Goal: Transaction & Acquisition: Subscribe to service/newsletter

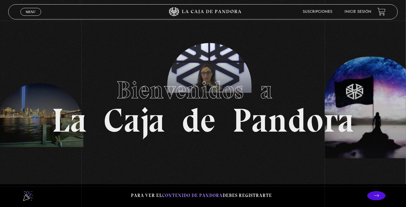
click at [33, 12] on span "Menu" at bounding box center [31, 12] width 10 height 4
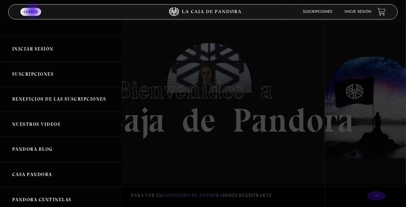
click at [68, 180] on link "Casa Pandora" at bounding box center [61, 174] width 122 height 25
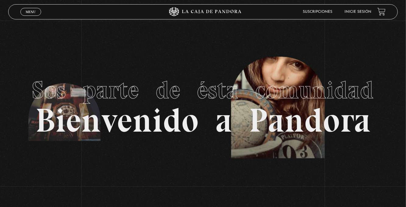
click at [29, 9] on link "Menu Cerrar" at bounding box center [30, 12] width 21 height 8
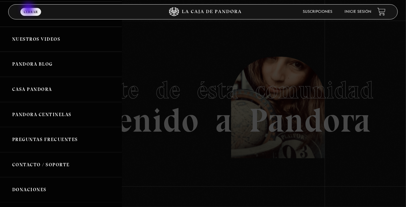
scroll to position [85, 0]
click at [71, 117] on link "Pandora Centinelas" at bounding box center [61, 115] width 122 height 25
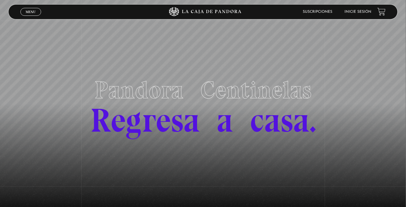
click at [33, 16] on link "Menu Cerrar" at bounding box center [30, 12] width 21 height 8
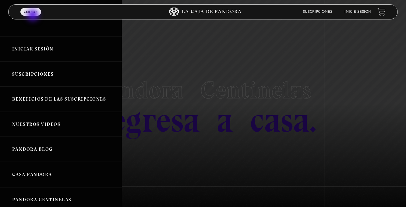
click at [44, 45] on link "Iniciar Sesión" at bounding box center [61, 49] width 122 height 25
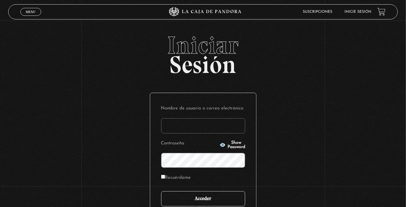
click at [203, 204] on input "Acceder" at bounding box center [203, 198] width 84 height 15
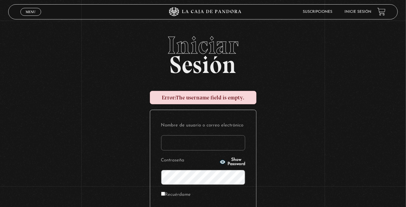
click at [172, 144] on input "Nombre de usuario o correo electrónico" at bounding box center [203, 142] width 84 height 15
type input "euherra@gmail.com"
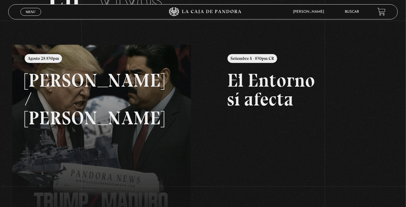
scroll to position [50, 0]
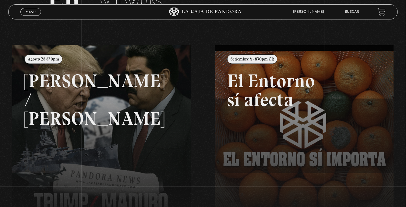
click at [32, 12] on span "Menu" at bounding box center [31, 12] width 10 height 4
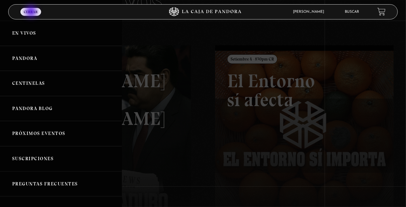
click at [54, 86] on link "Centinelas" at bounding box center [61, 83] width 122 height 25
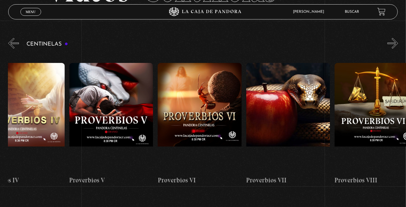
scroll to position [0, 561]
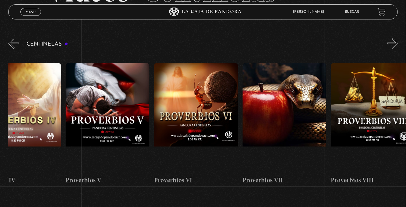
click at [298, 106] on figure at bounding box center [285, 118] width 84 height 110
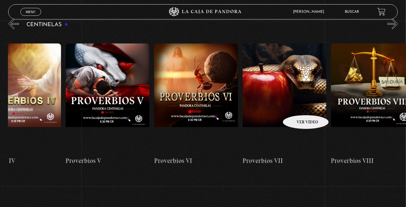
scroll to position [0, 530]
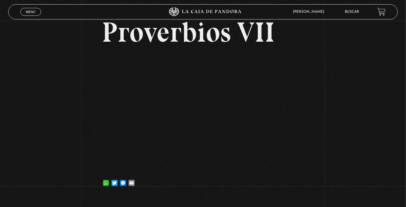
scroll to position [44, 0]
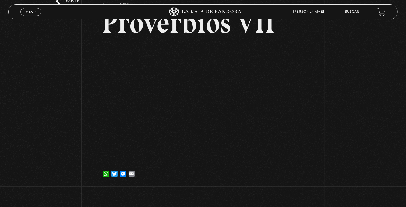
click at [32, 10] on span "Menu" at bounding box center [31, 12] width 10 height 4
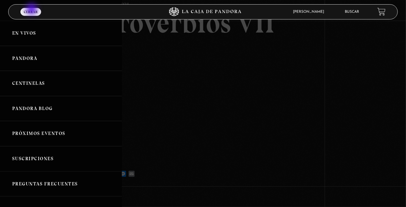
click at [71, 89] on link "Centinelas" at bounding box center [61, 83] width 122 height 25
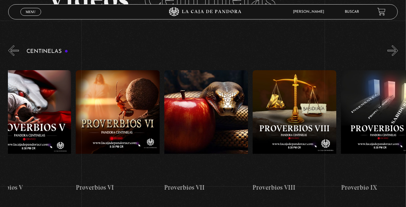
scroll to position [0, 641]
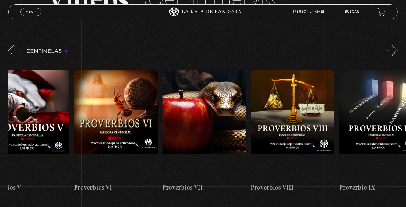
click at [202, 114] on figure at bounding box center [204, 125] width 84 height 110
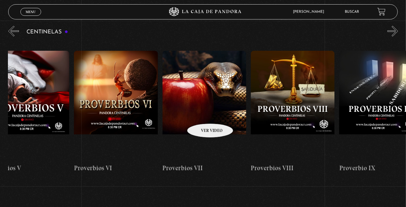
scroll to position [0, 619]
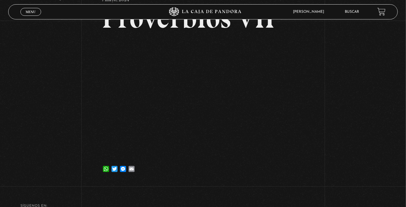
scroll to position [51, 0]
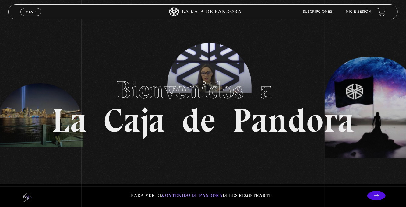
click at [33, 16] on div "Menu Cerrar" at bounding box center [81, 12] width 122 height 15
click at [34, 10] on span "Menu" at bounding box center [31, 12] width 10 height 4
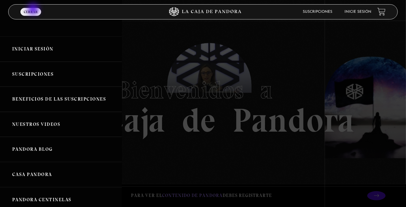
click at [73, 51] on link "Iniciar Sesión" at bounding box center [61, 49] width 122 height 25
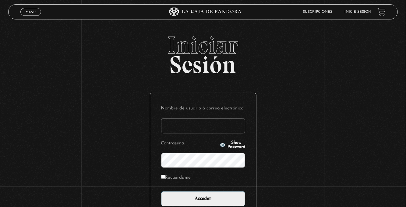
click at [177, 129] on input "Nombre de usuario o correo electrónico" at bounding box center [203, 125] width 84 height 15
type input "[EMAIL_ADDRESS][DOMAIN_NAME]"
click at [161, 191] on input "Acceder" at bounding box center [203, 198] width 84 height 15
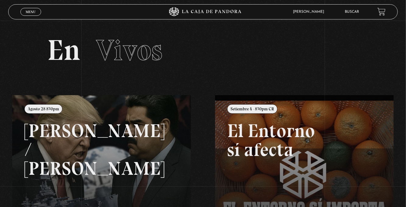
click at [33, 12] on span "Menu" at bounding box center [31, 12] width 10 height 4
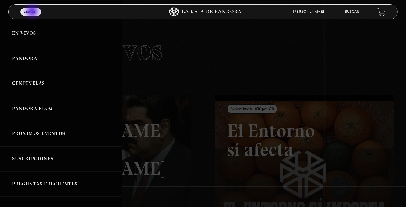
click at [71, 83] on link "Centinelas" at bounding box center [61, 83] width 122 height 25
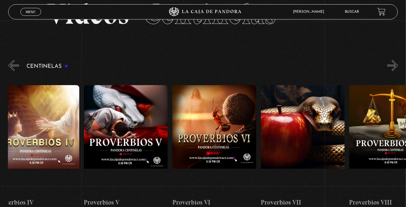
scroll to position [0, 604]
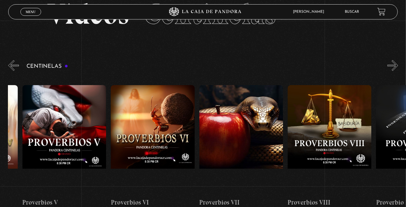
click at [238, 146] on figure at bounding box center [241, 140] width 84 height 110
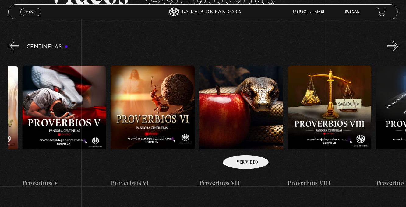
scroll to position [0, 619]
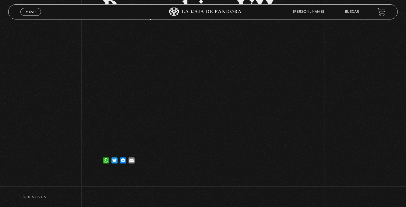
scroll to position [58, 0]
click at [31, 12] on span "Menu" at bounding box center [31, 12] width 10 height 4
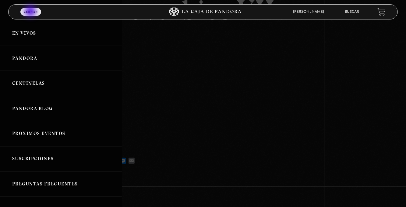
click at [80, 80] on link "Centinelas" at bounding box center [61, 83] width 122 height 25
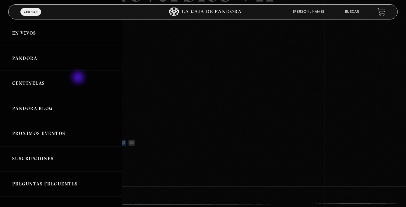
scroll to position [77, 0]
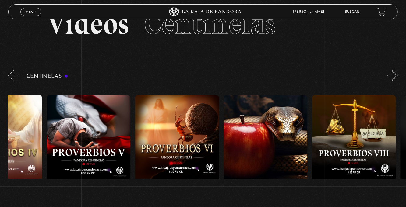
scroll to position [0, 584]
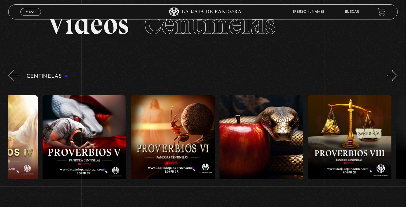
click at [342, 137] on figure at bounding box center [350, 150] width 84 height 110
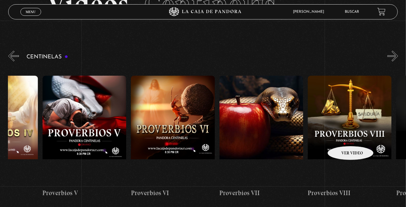
scroll to position [0, 619]
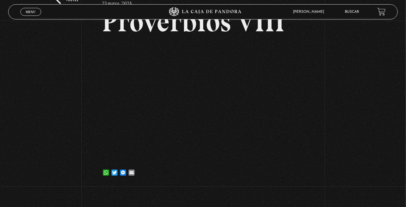
scroll to position [58, 0]
